Goal: Information Seeking & Learning: Find specific fact

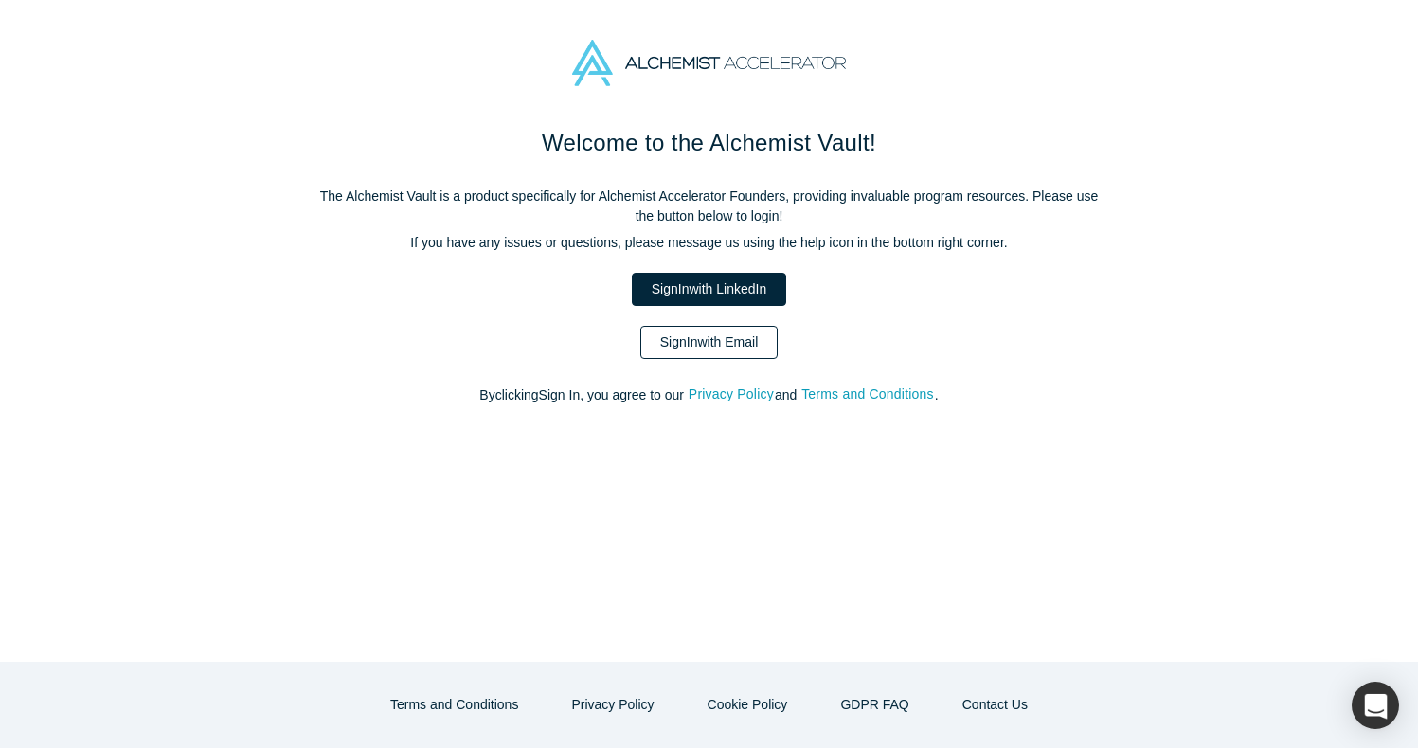
click at [740, 349] on link "Sign In with Email" at bounding box center [709, 342] width 138 height 33
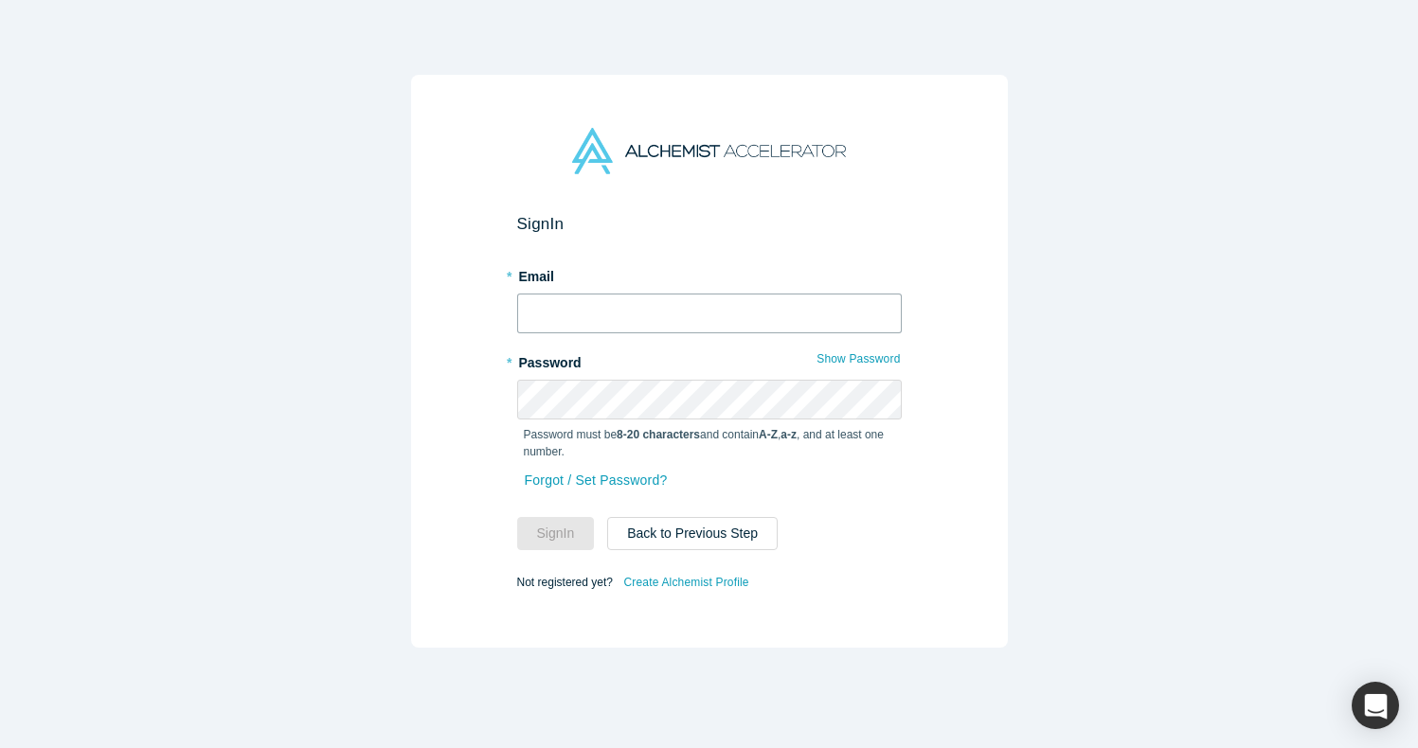
click at [622, 320] on input "text" at bounding box center [709, 314] width 385 height 40
type input "gbhardwaj@pairity.ca"
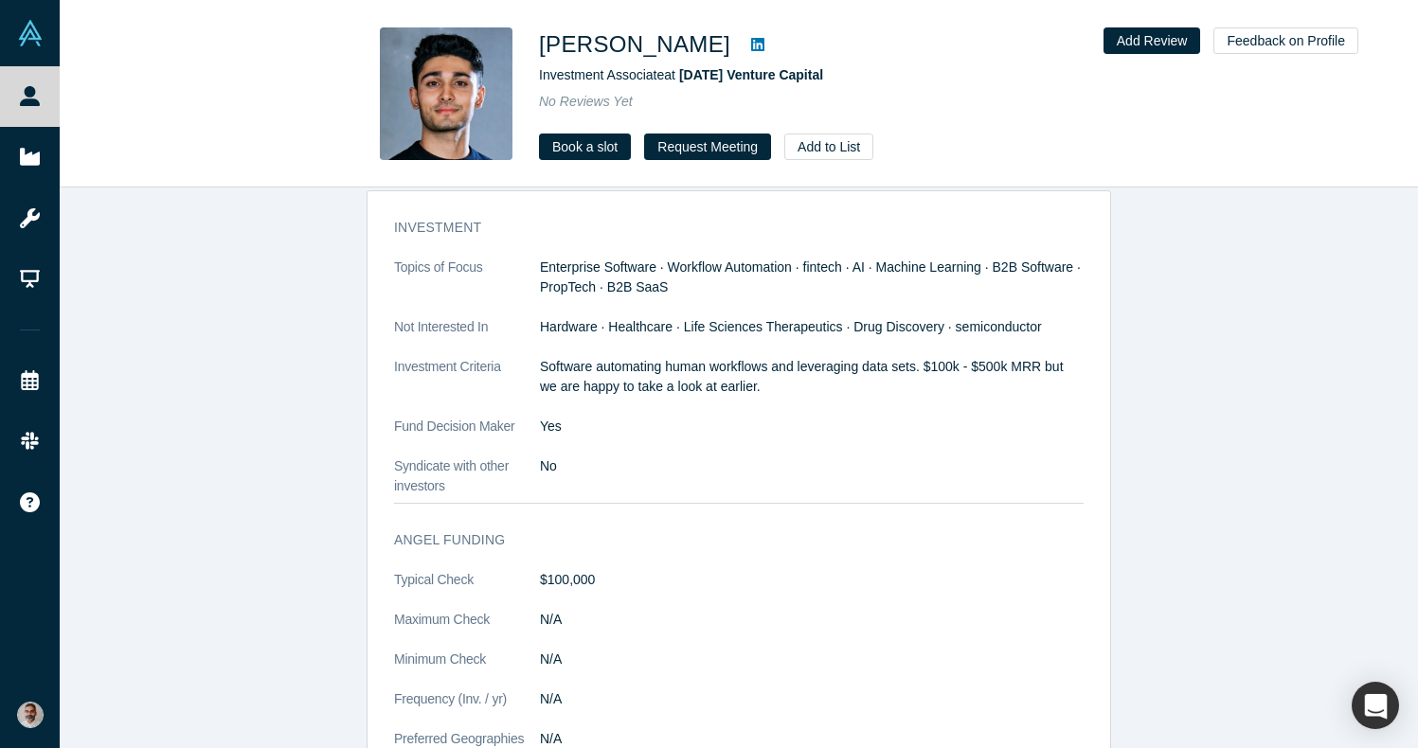
scroll to position [1409, 0]
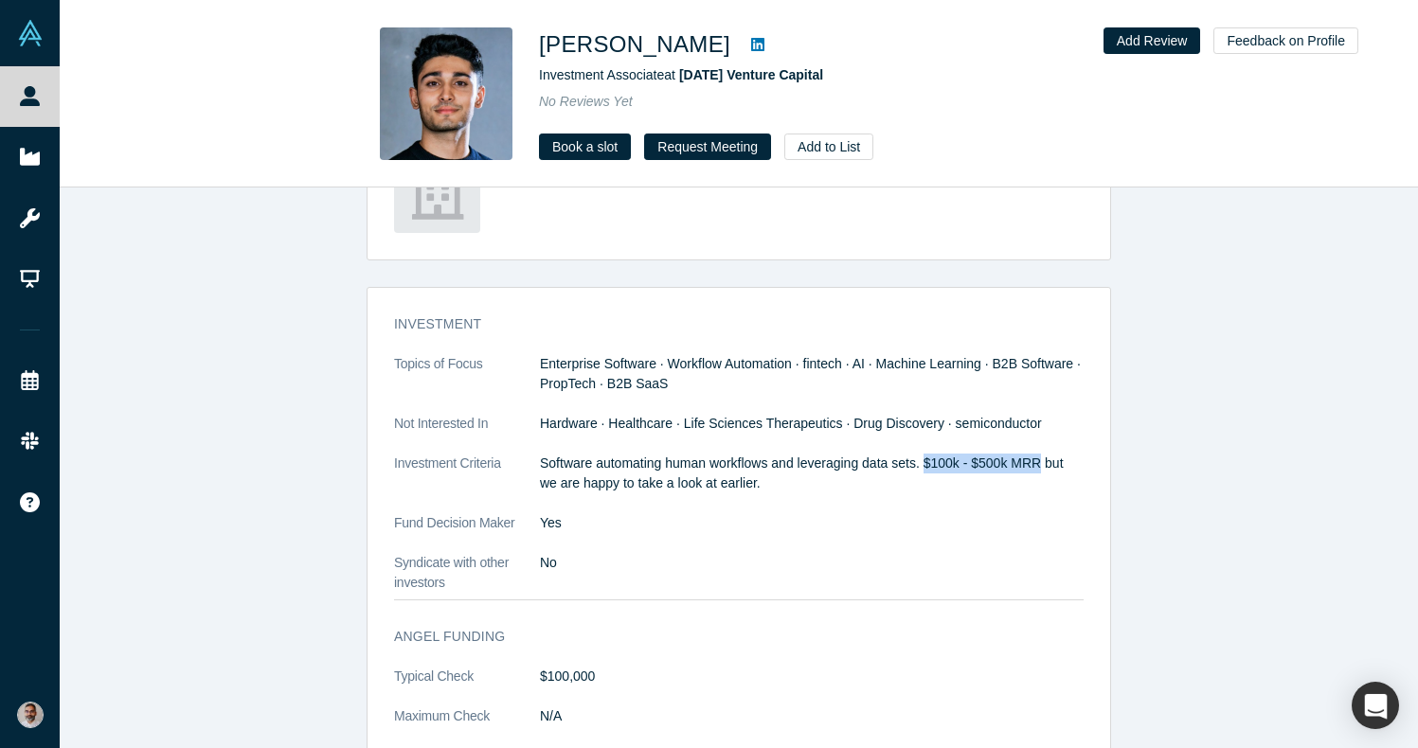
drag, startPoint x: 1042, startPoint y: 460, endPoint x: 927, endPoint y: 460, distance: 114.6
click at [927, 460] on p "Software automating human workflows and leveraging data sets. $100k - $500k MRR…" at bounding box center [812, 474] width 544 height 40
copy p "$100k - $500k MRR"
click at [567, 153] on link "Book a slot" at bounding box center [585, 147] width 92 height 27
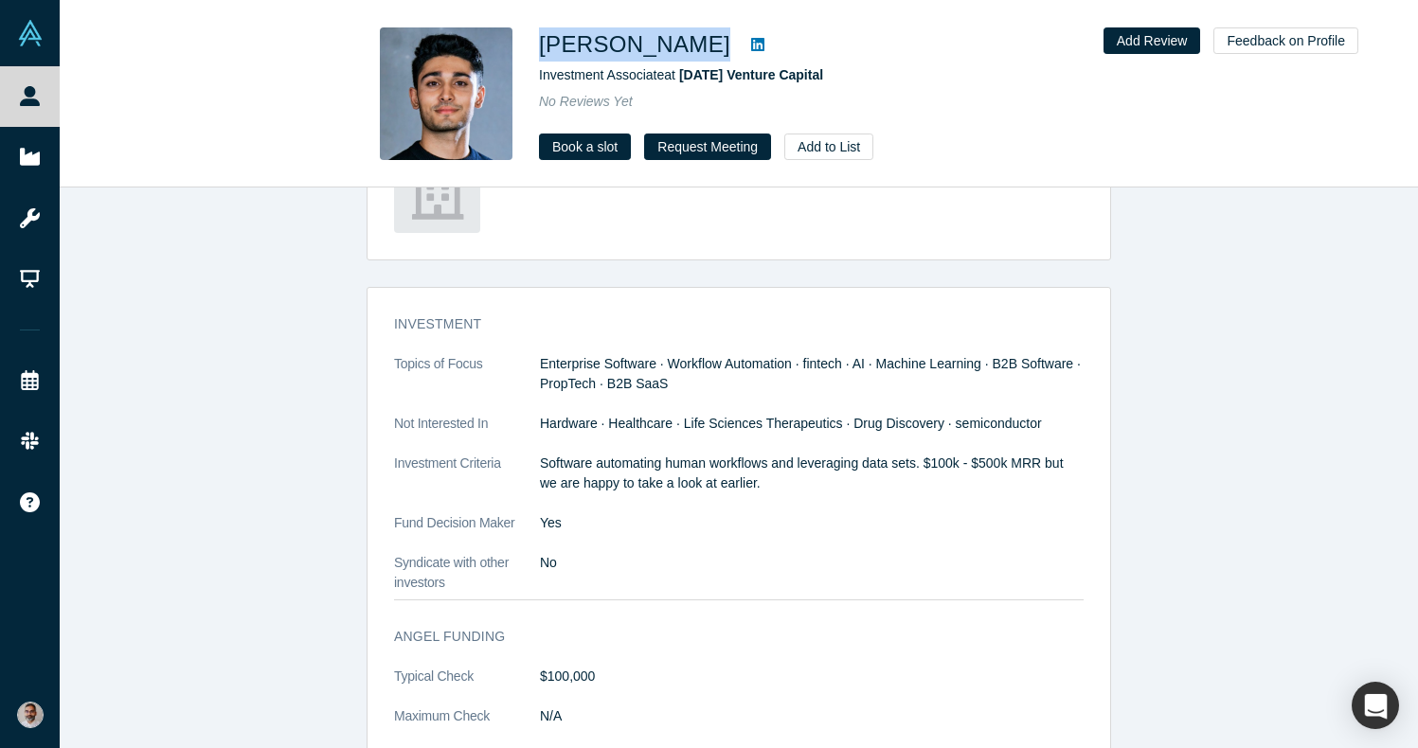
drag, startPoint x: 686, startPoint y: 40, endPoint x: 544, endPoint y: 45, distance: 142.2
click at [544, 45] on div "Mehron Sharq" at bounding box center [804, 44] width 530 height 34
copy div "Mehron Sharq"
click at [756, 70] on span "7BC Venture Capital" at bounding box center [751, 74] width 144 height 15
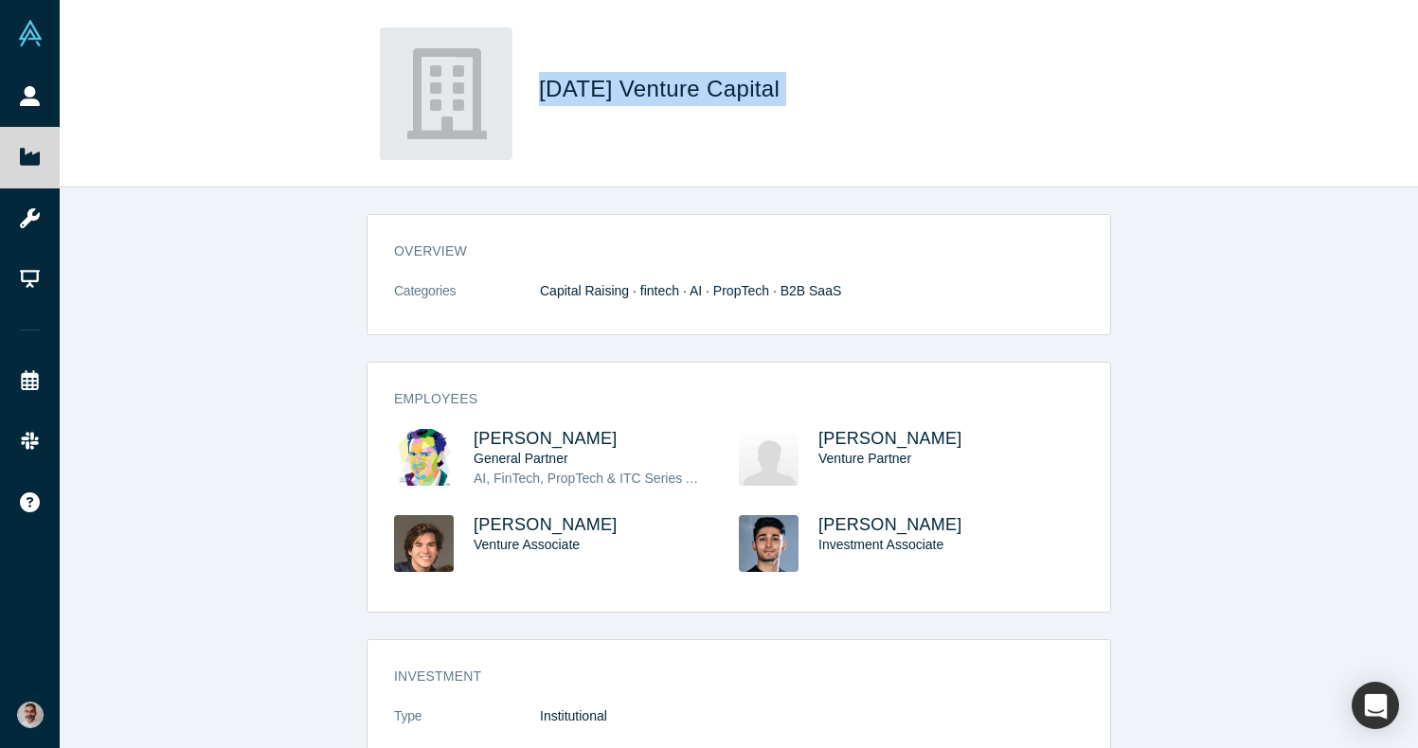
drag, startPoint x: 774, startPoint y: 92, endPoint x: 536, endPoint y: 89, distance: 237.8
click at [536, 89] on div "7BC Venture Capital" at bounding box center [739, 93] width 744 height 133
copy span "7BC Venture Capital"
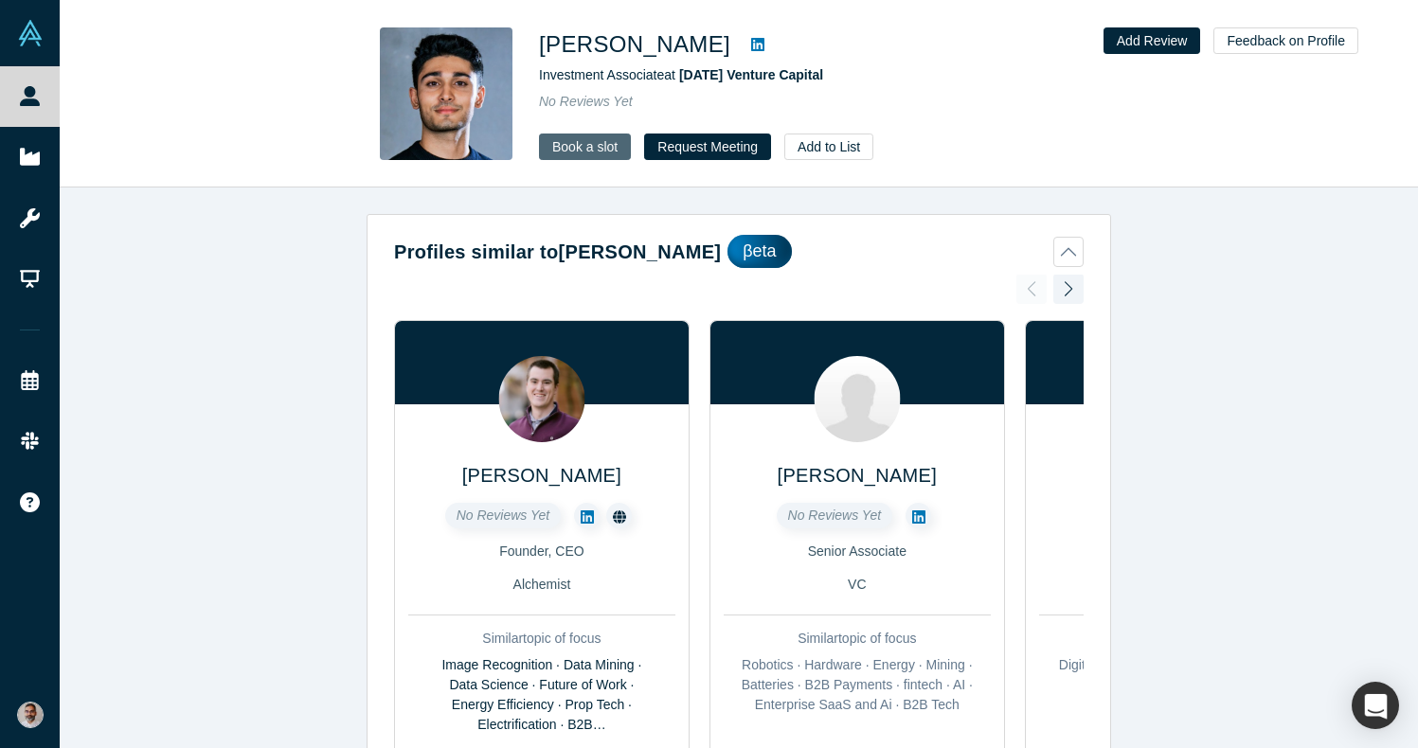
click at [567, 134] on link "Book a slot" at bounding box center [585, 147] width 92 height 27
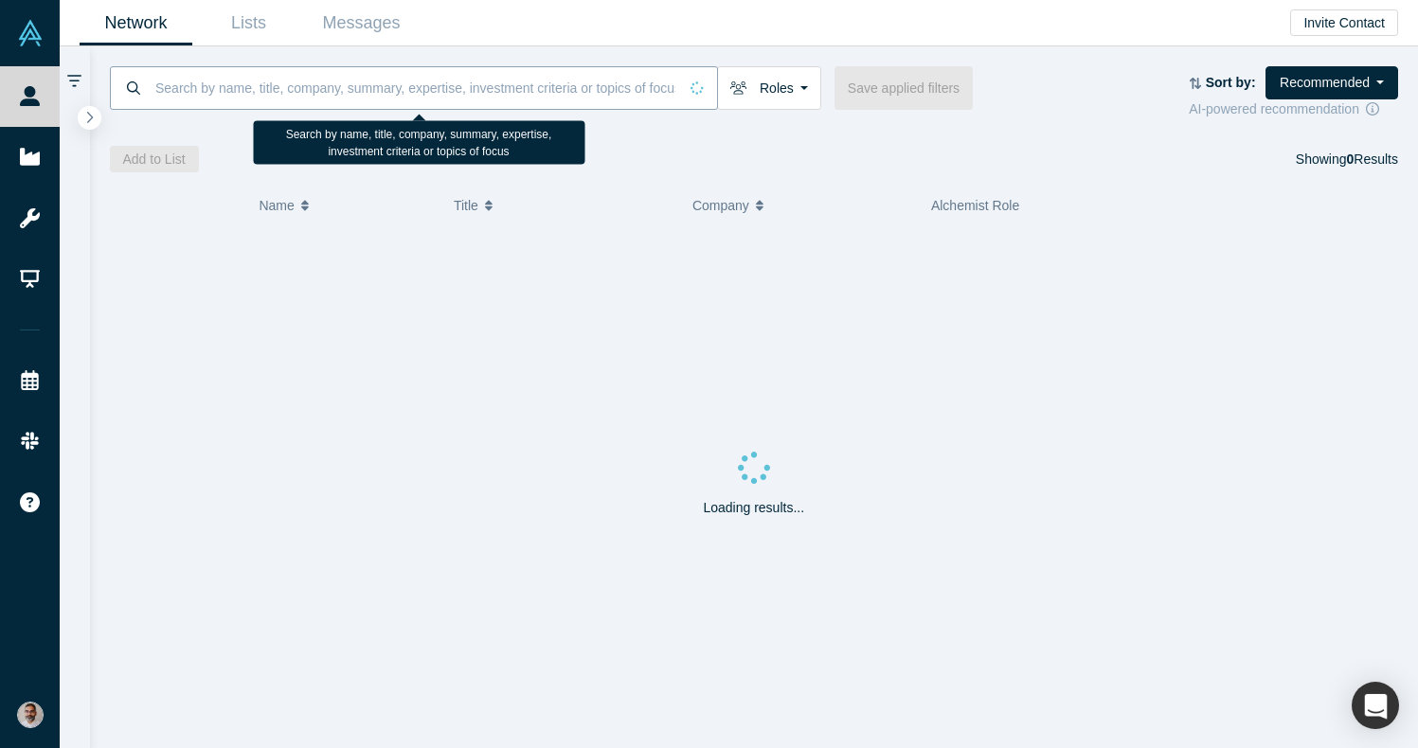
click at [368, 90] on input at bounding box center [415, 87] width 524 height 45
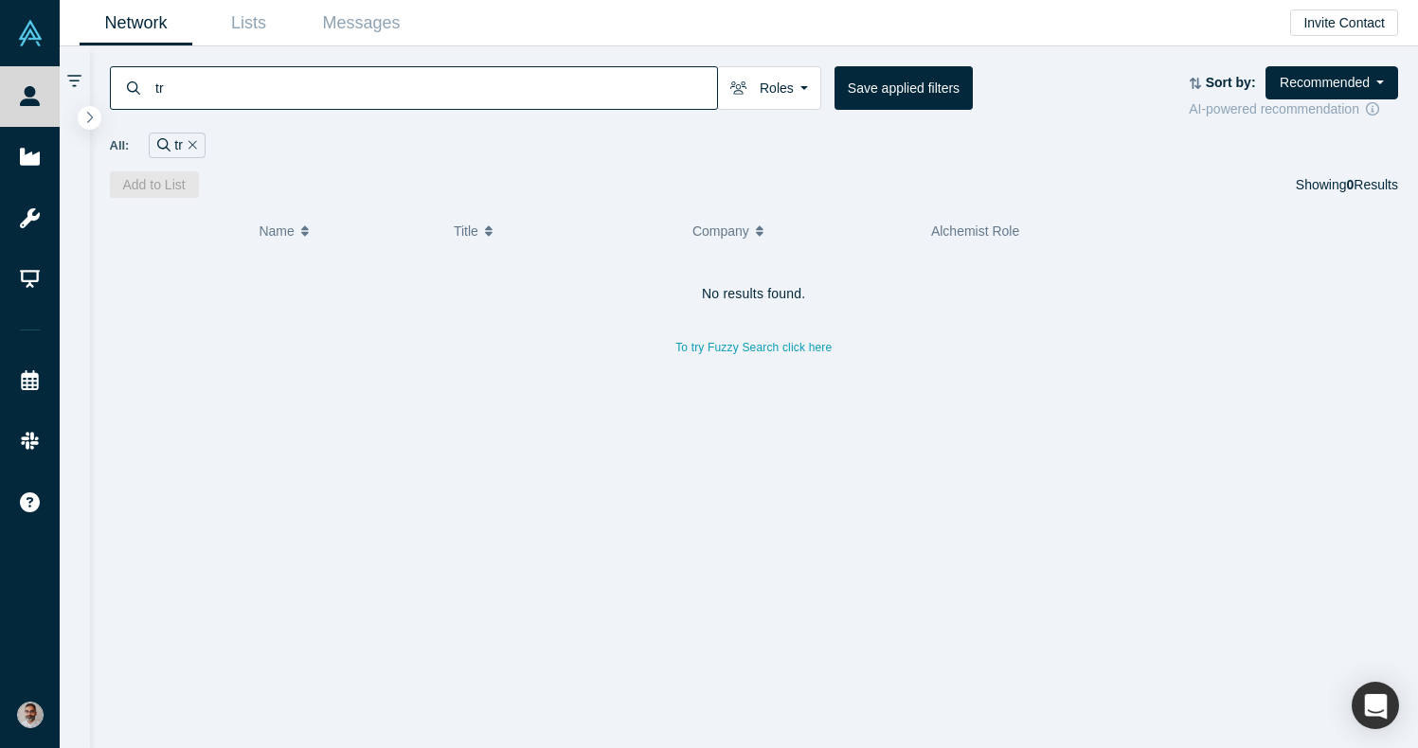
type input "t"
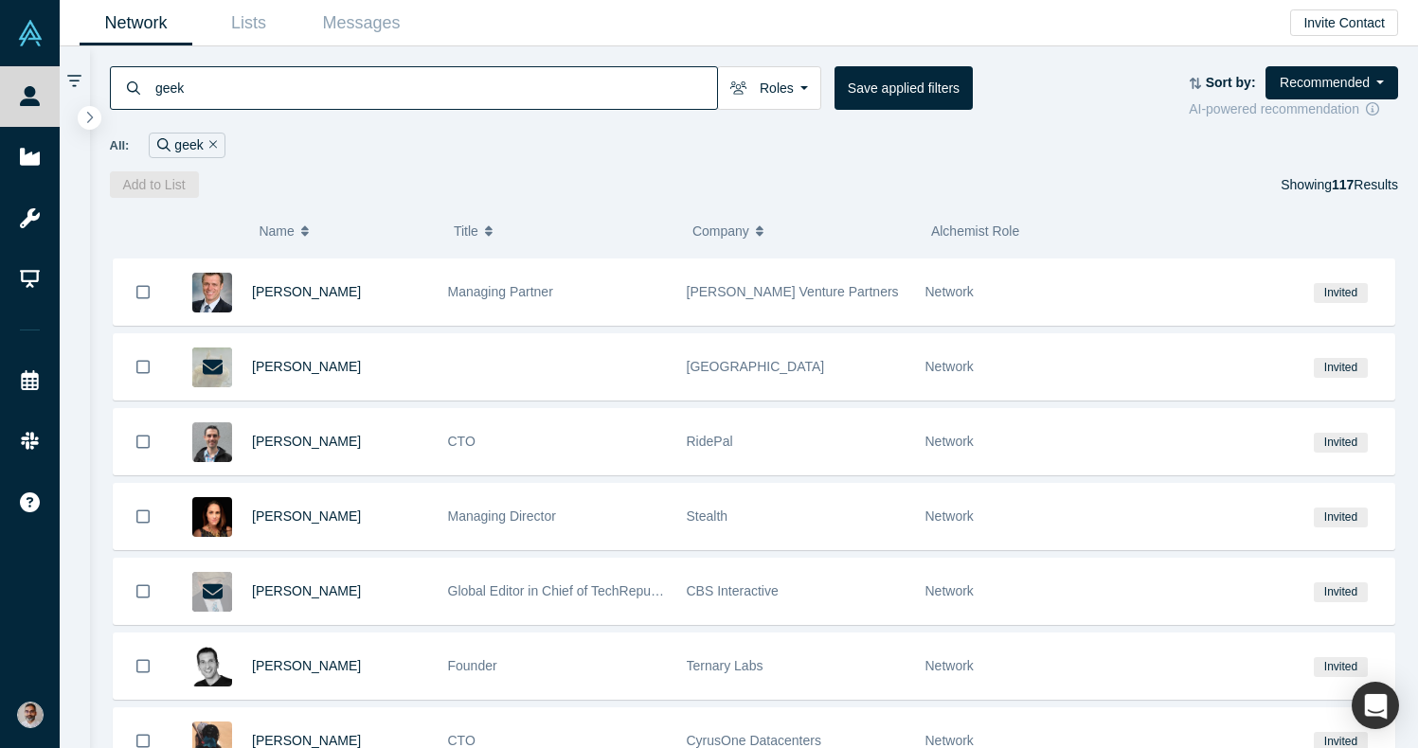
scroll to position [2889, 0]
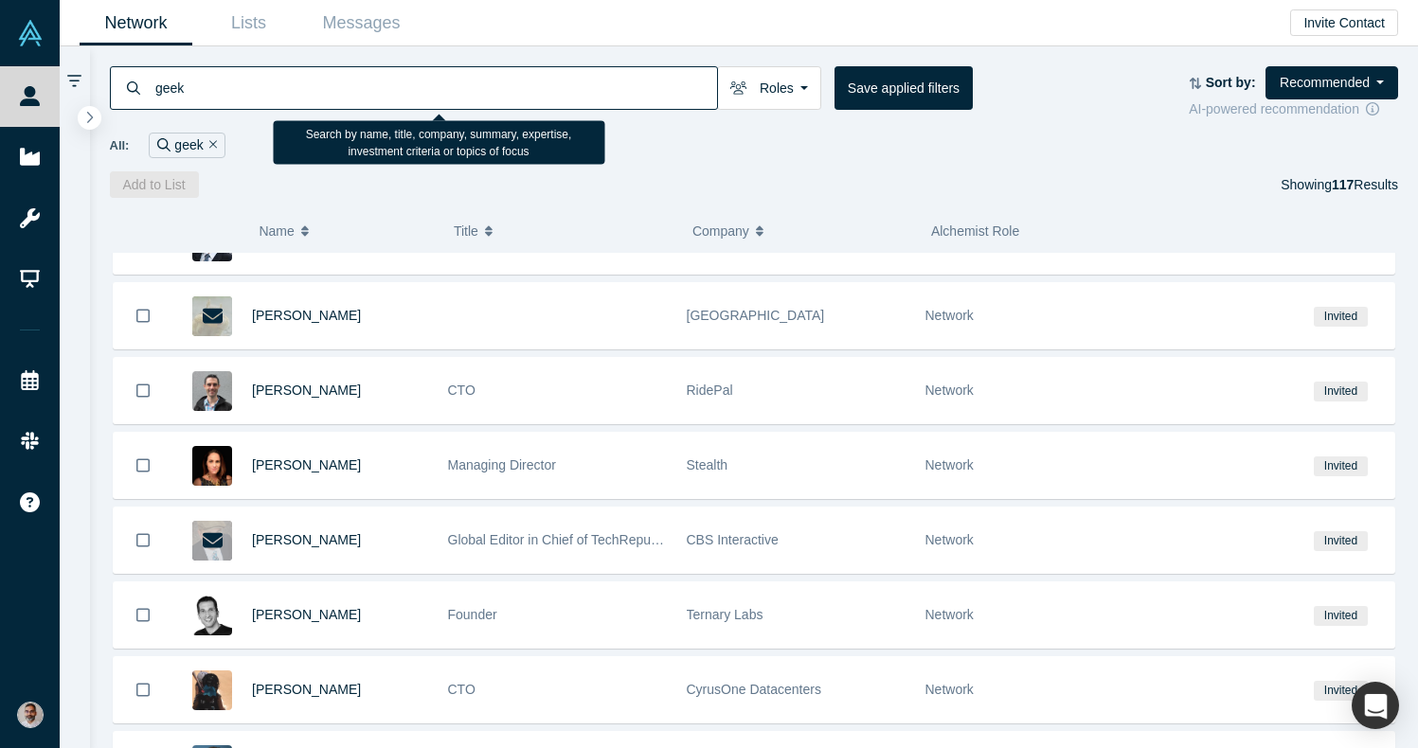
click at [371, 98] on input "geek" at bounding box center [435, 87] width 564 height 45
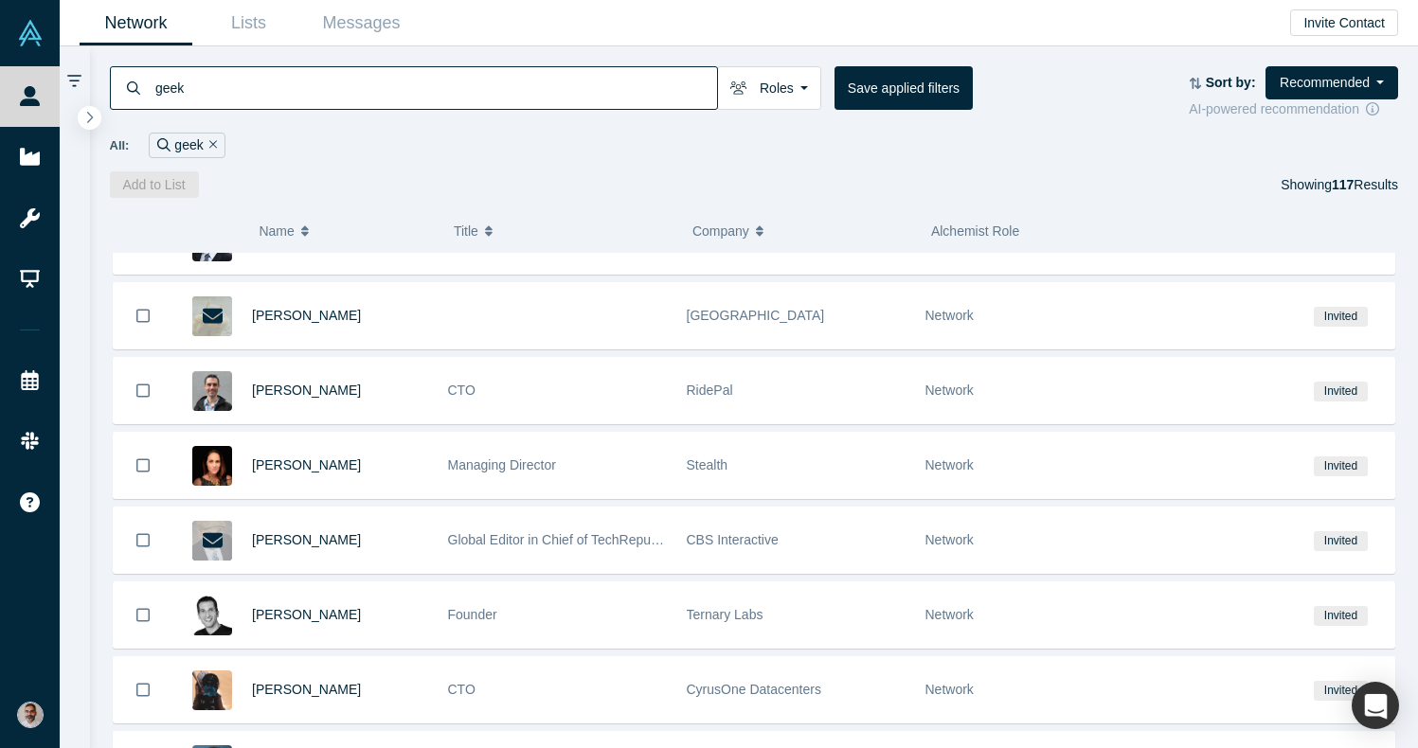
type input "geek"
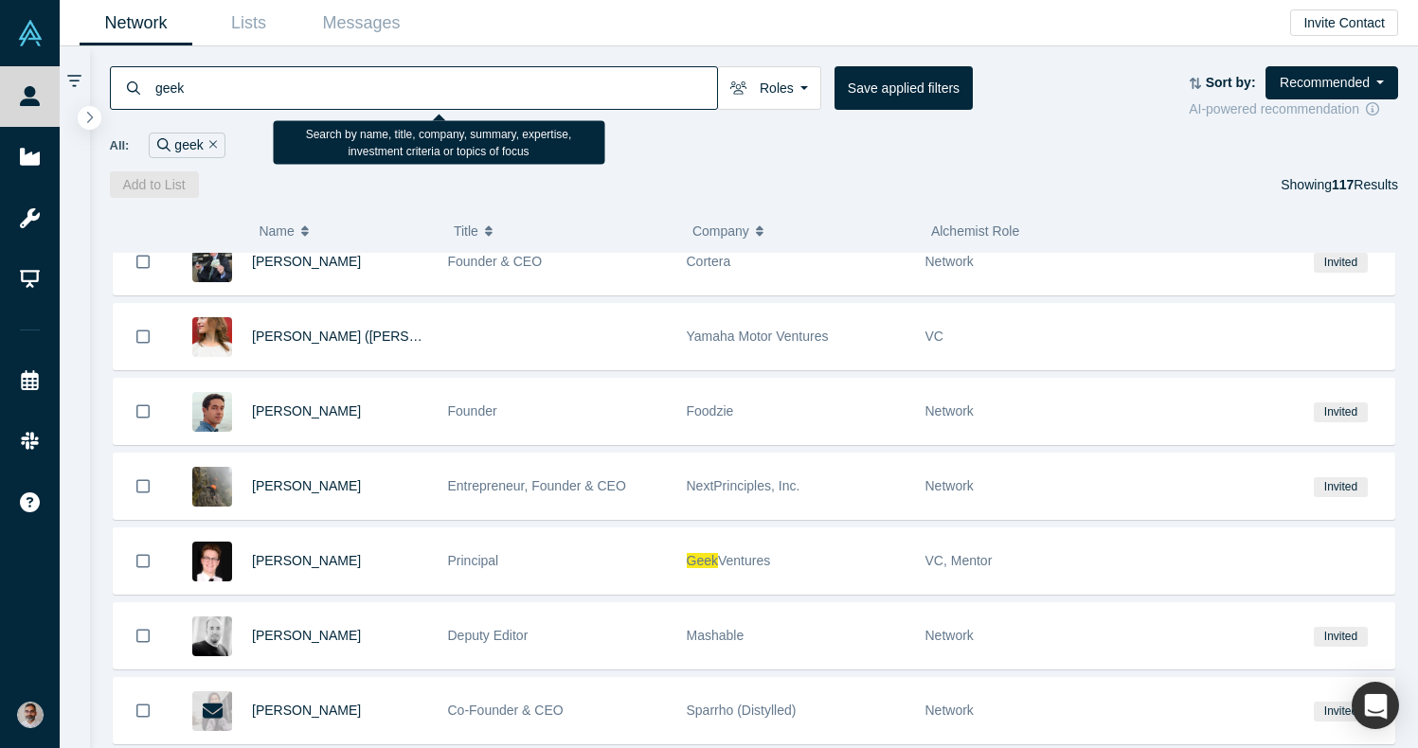
scroll to position [5462, 0]
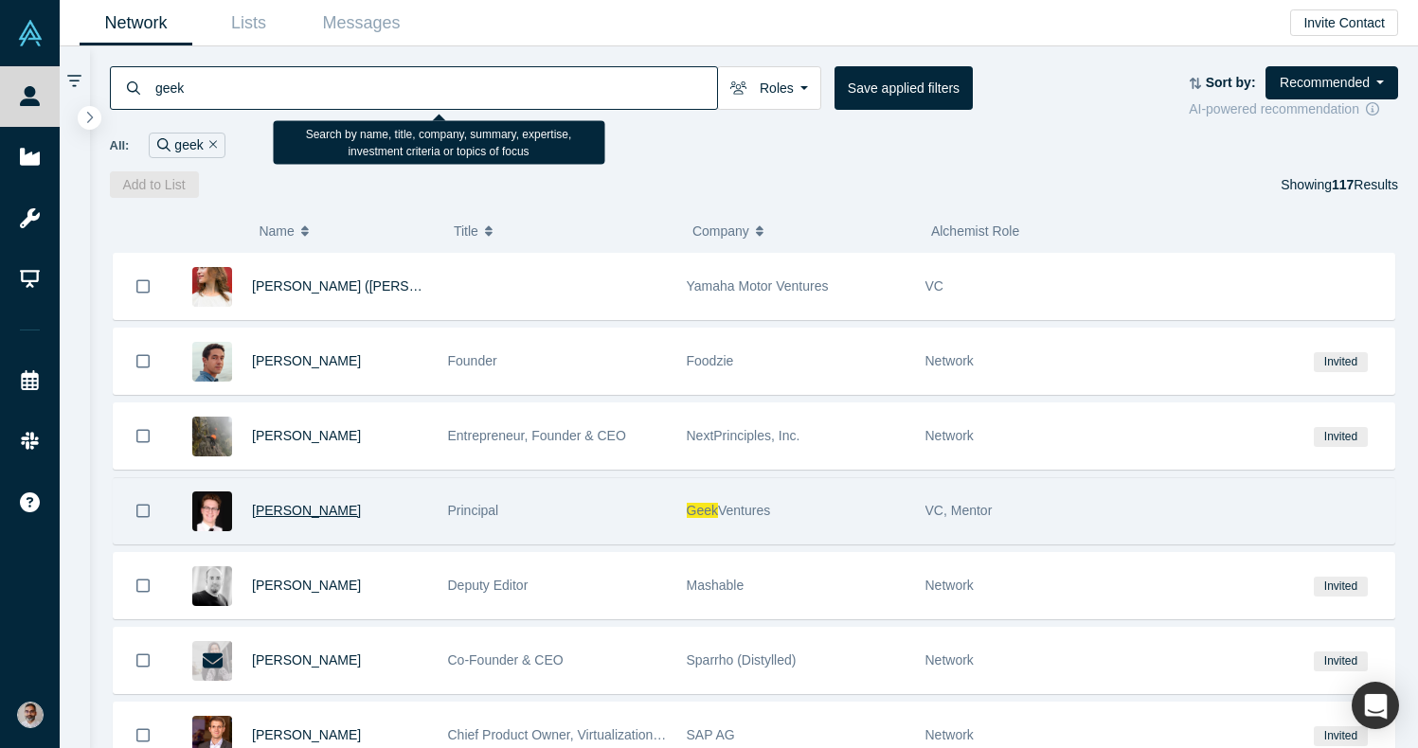
click at [354, 509] on span "[PERSON_NAME]" at bounding box center [306, 510] width 109 height 15
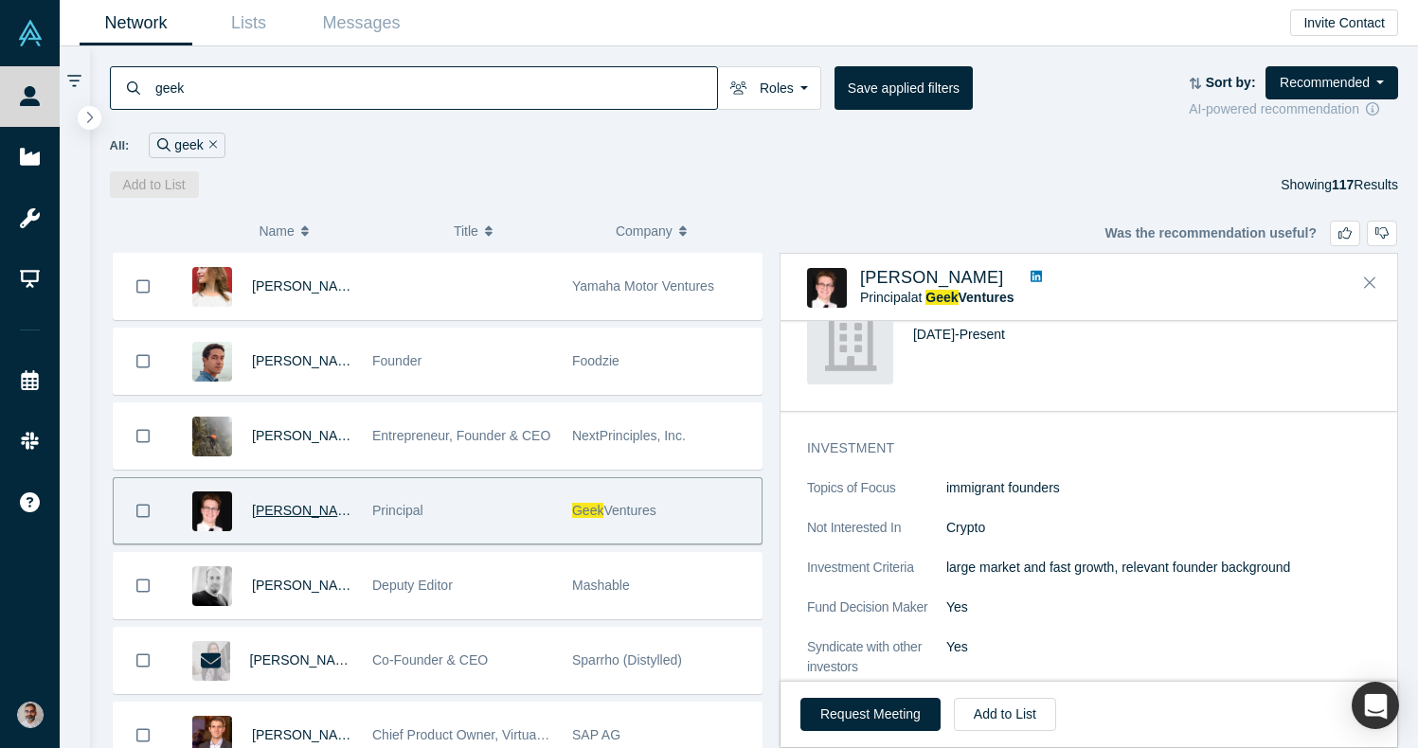
scroll to position [406, 0]
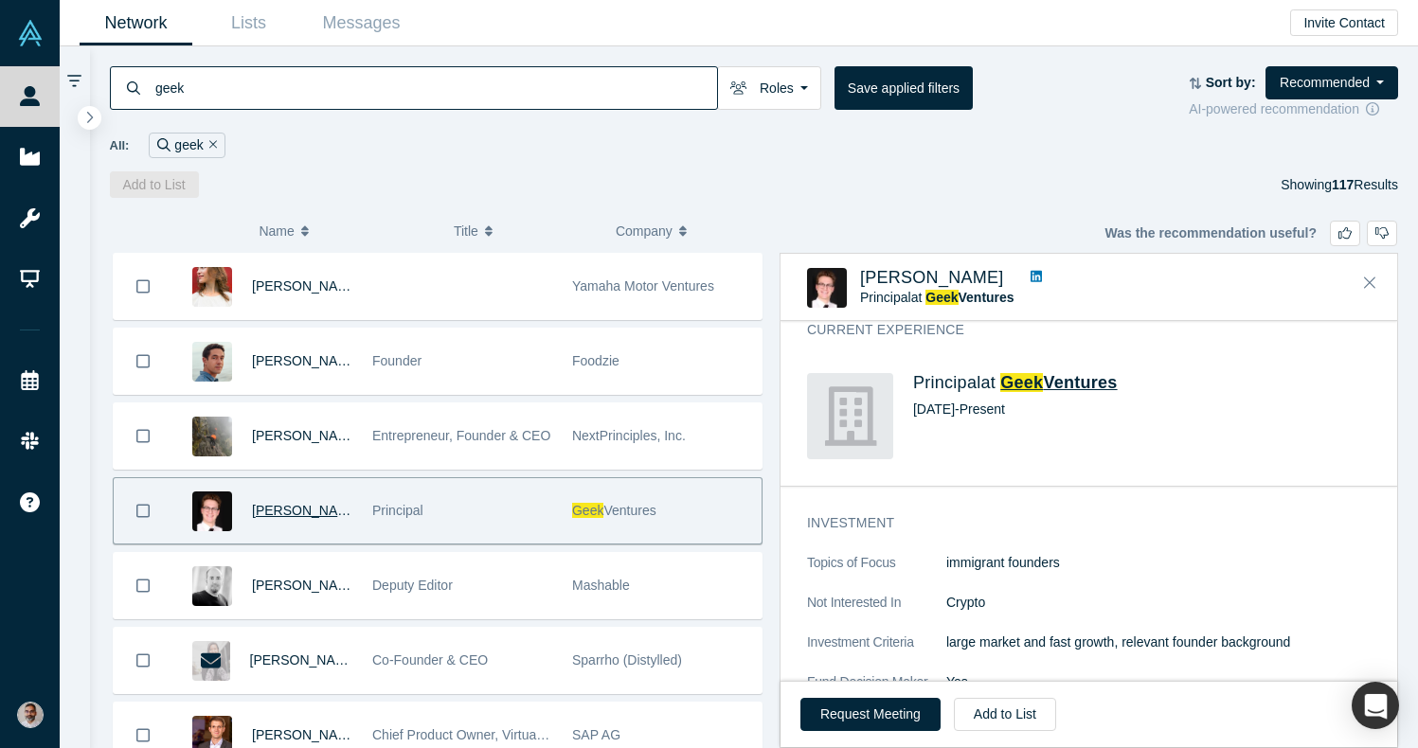
drag, startPoint x: 1155, startPoint y: 386, endPoint x: 1009, endPoint y: 382, distance: 145.9
click at [1009, 382] on h4 "Principal at Geek Ventures" at bounding box center [1141, 383] width 457 height 21
copy span "Geek Ventures"
